Goal: Find specific page/section: Find specific page/section

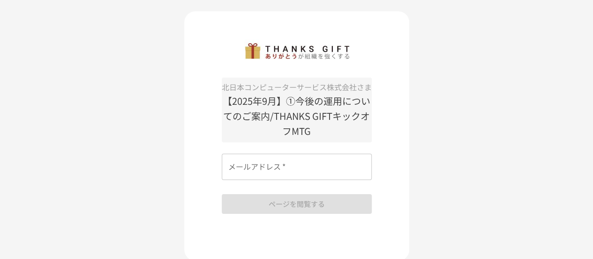
click at [270, 155] on div "メールアドレス   * メールアドレス   *" at bounding box center [297, 166] width 150 height 26
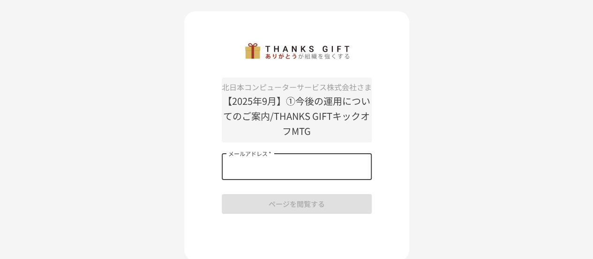
click at [141, 143] on div "北日本コンピューターサービス株式会社さま 【[DATE]】①今後の運用についてのご案内/THANKS GIFTキックオフMTG メールアドレス   * メール…" at bounding box center [296, 148] width 593 height 296
click at [262, 170] on input "メールアドレス   *" at bounding box center [297, 166] width 150 height 26
type input "**********"
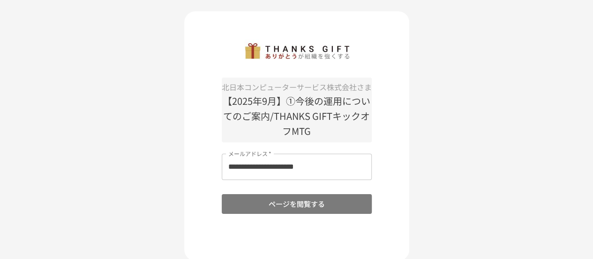
click at [314, 203] on button "ページを閲覧する" at bounding box center [297, 204] width 150 height 20
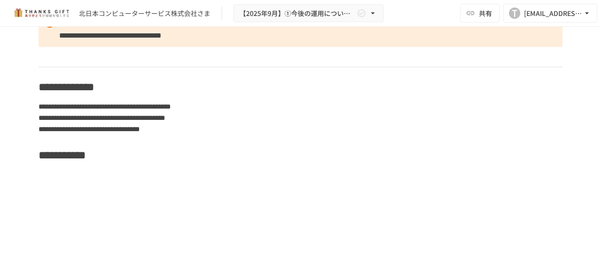
scroll to position [3978, 0]
